Goal: Information Seeking & Learning: Learn about a topic

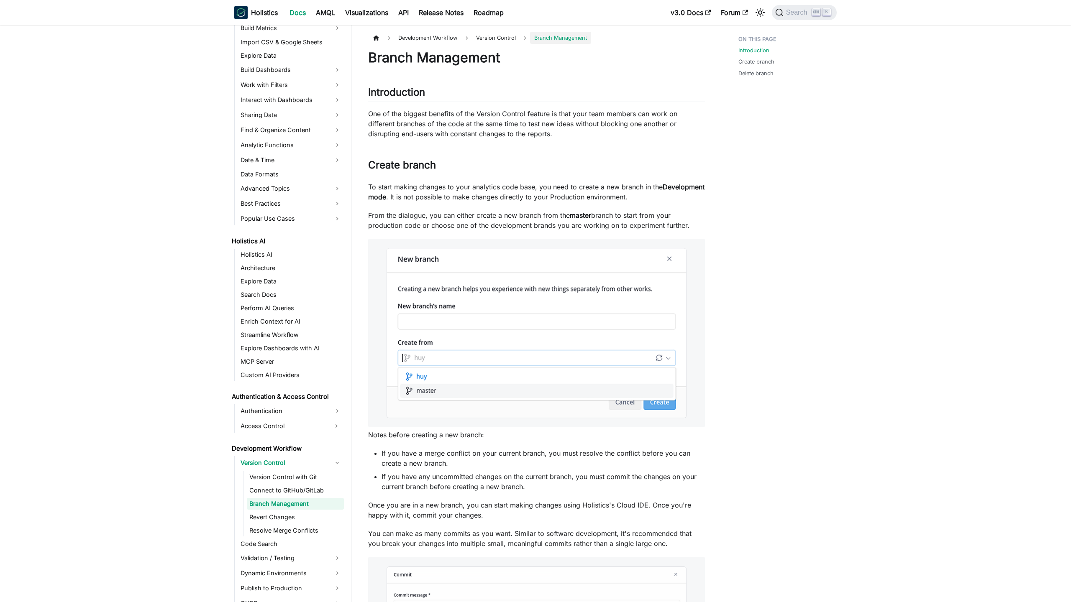
scroll to position [244, 0]
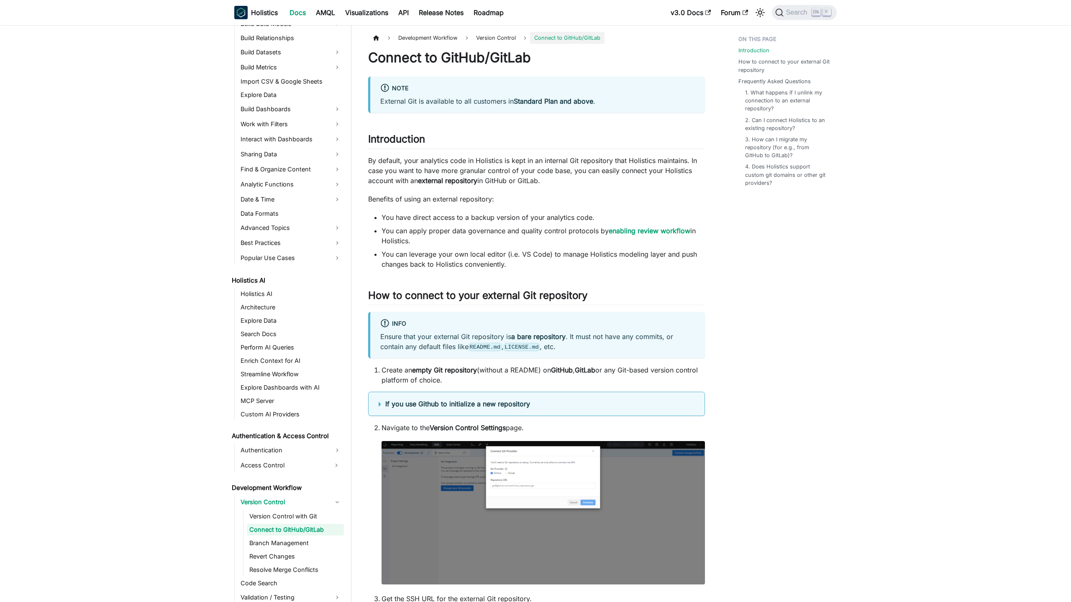
scroll to position [231, 0]
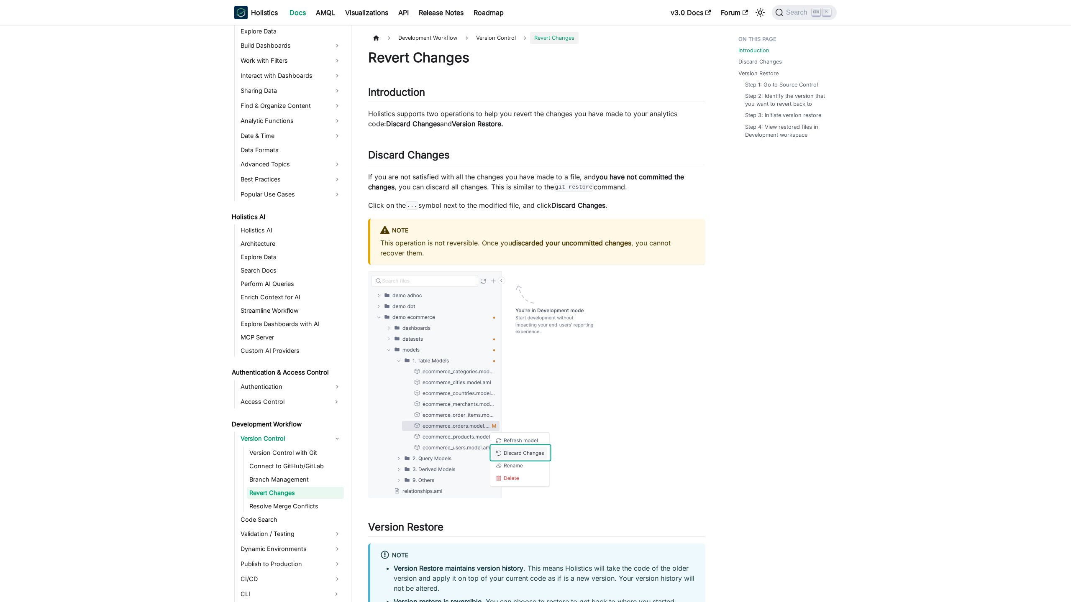
scroll to position [258, 0]
